Goal: Information Seeking & Learning: Learn about a topic

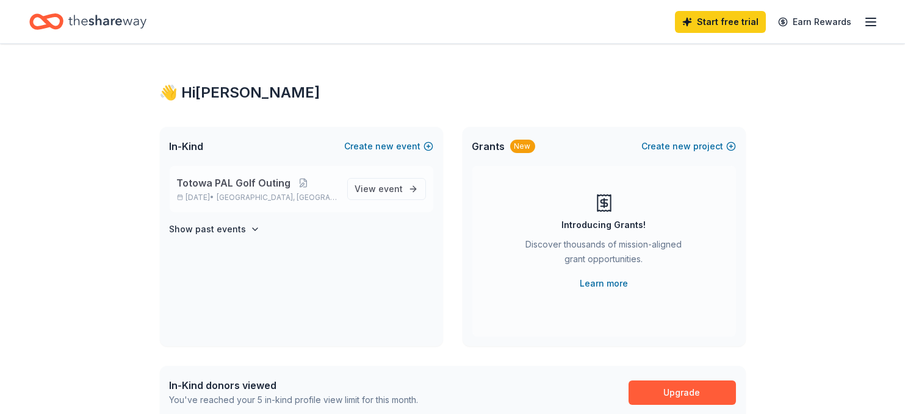
click at [275, 179] on span "Totowa PAL Golf Outing" at bounding box center [234, 183] width 114 height 15
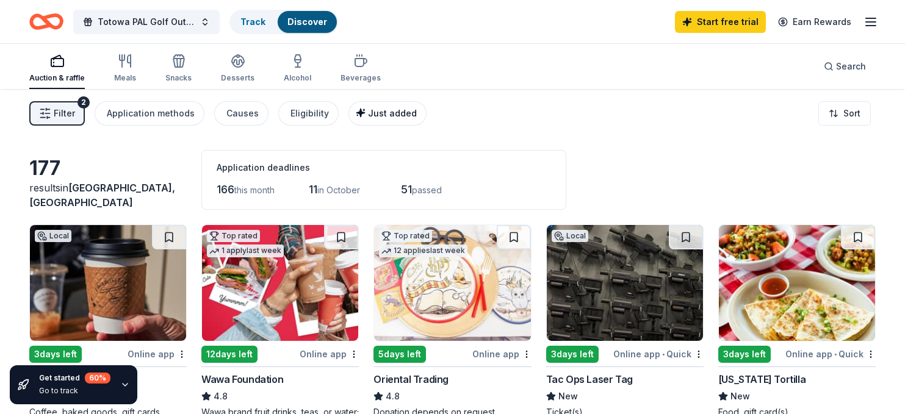
click at [378, 109] on span "Just added" at bounding box center [392, 113] width 49 height 10
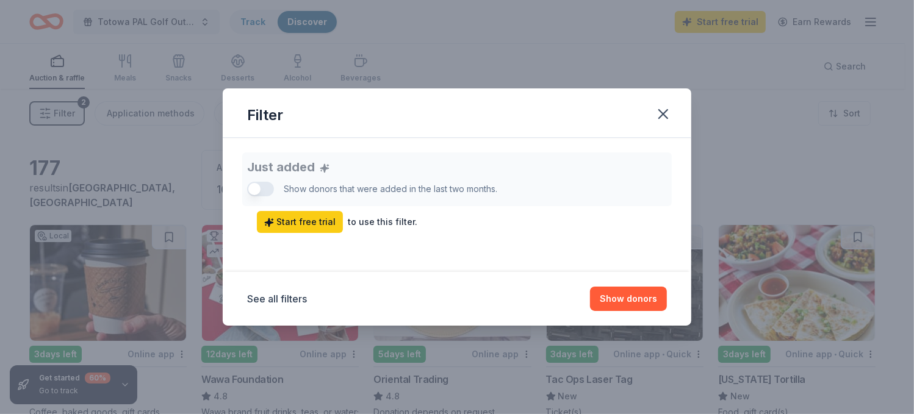
click at [270, 190] on div "Just added Show donors that were added in the last two months. Start free trial…" at bounding box center [457, 193] width 420 height 81
click at [634, 299] on button "Show donors" at bounding box center [628, 299] width 77 height 24
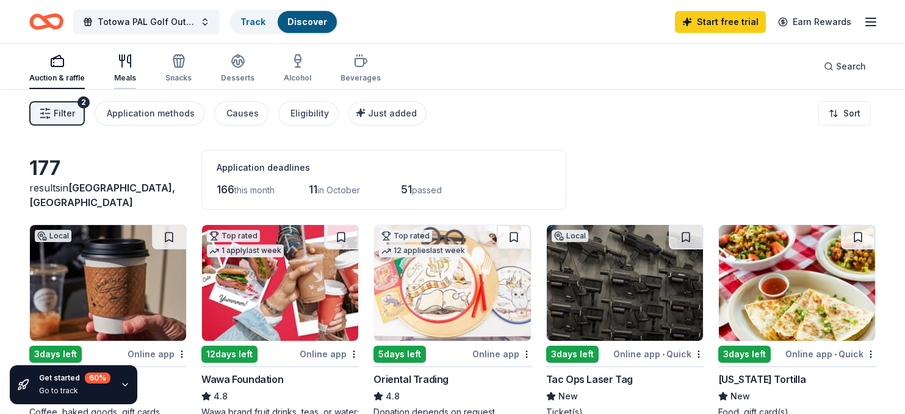
click at [120, 60] on icon "button" at bounding box center [122, 57] width 5 height 5
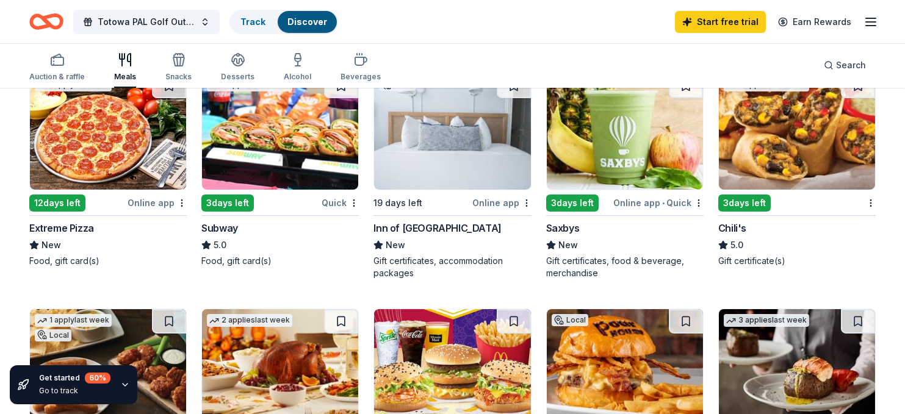
scroll to position [610, 0]
click at [177, 68] on div "Snacks" at bounding box center [178, 66] width 26 height 29
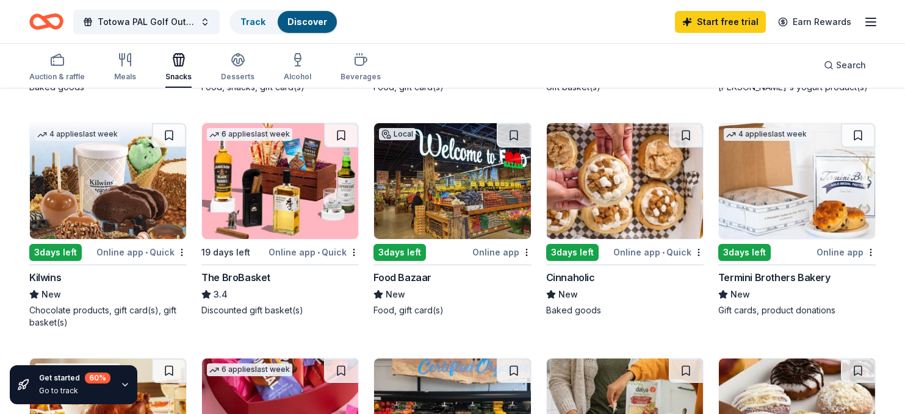
scroll to position [549, 0]
click at [221, 270] on div "The BroBasket" at bounding box center [235, 277] width 69 height 15
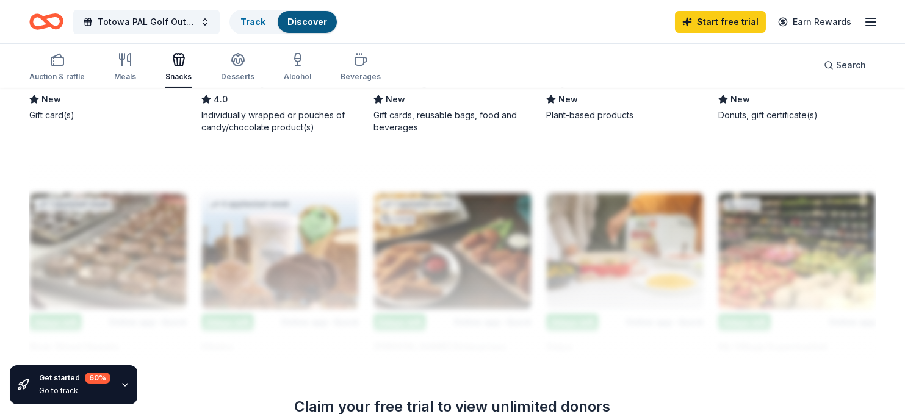
scroll to position [915, 0]
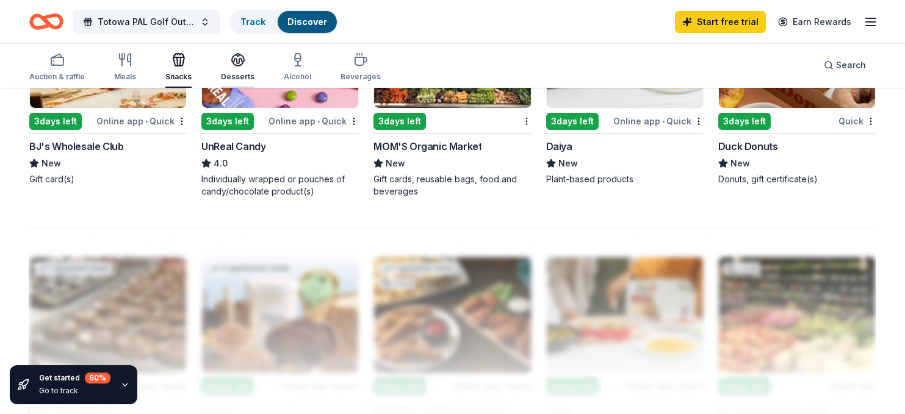
click at [236, 59] on icon "button" at bounding box center [238, 58] width 12 height 9
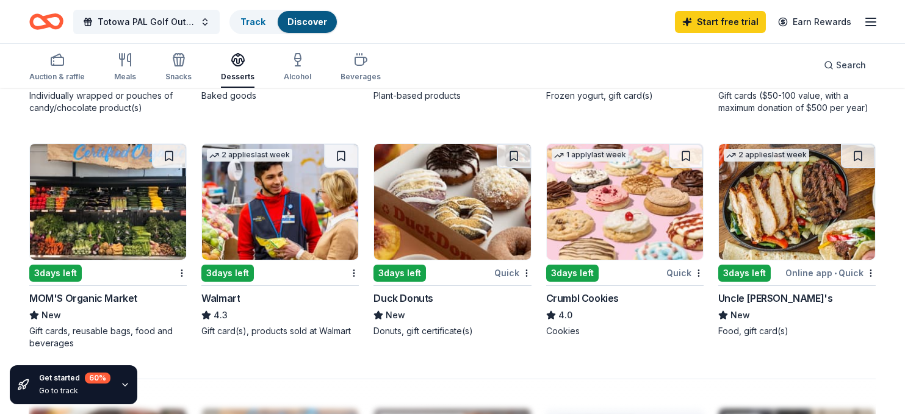
scroll to position [793, 0]
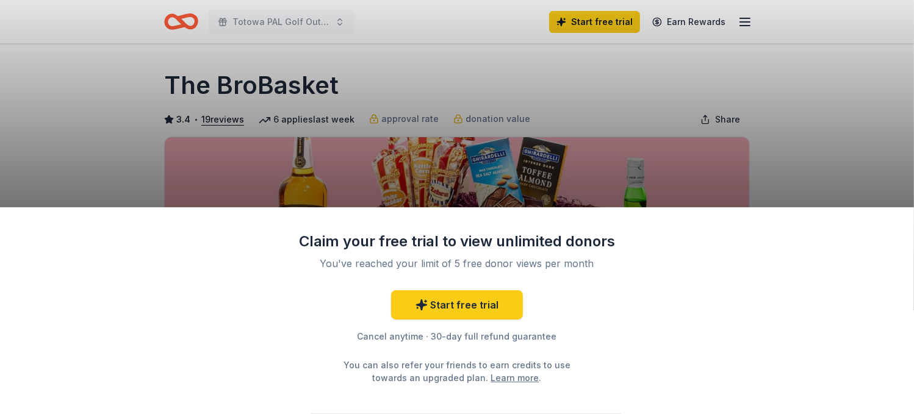
click at [791, 139] on div "Claim your free trial to view unlimited donors You've reached your limit of 5 f…" at bounding box center [457, 207] width 914 height 414
